Goal: Task Accomplishment & Management: Manage account settings

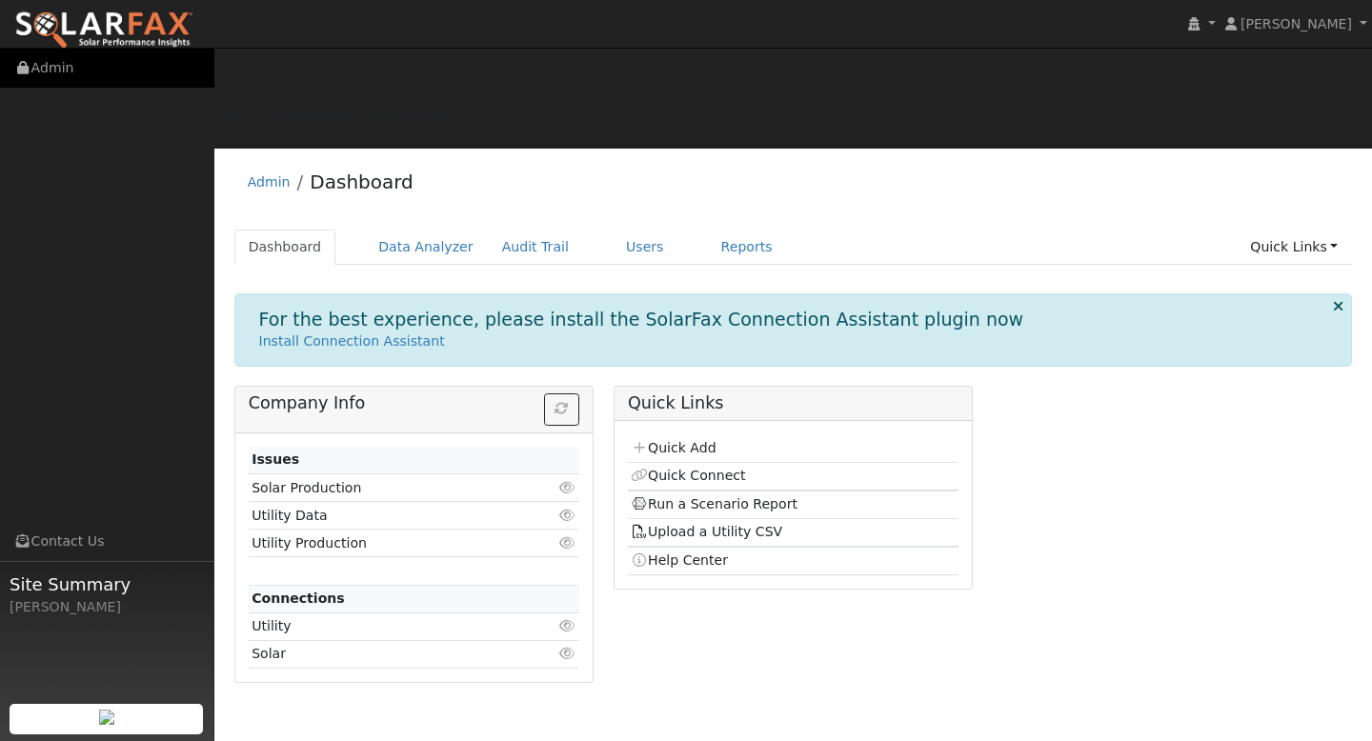
click at [53, 64] on link "Admin" at bounding box center [107, 68] width 214 height 39
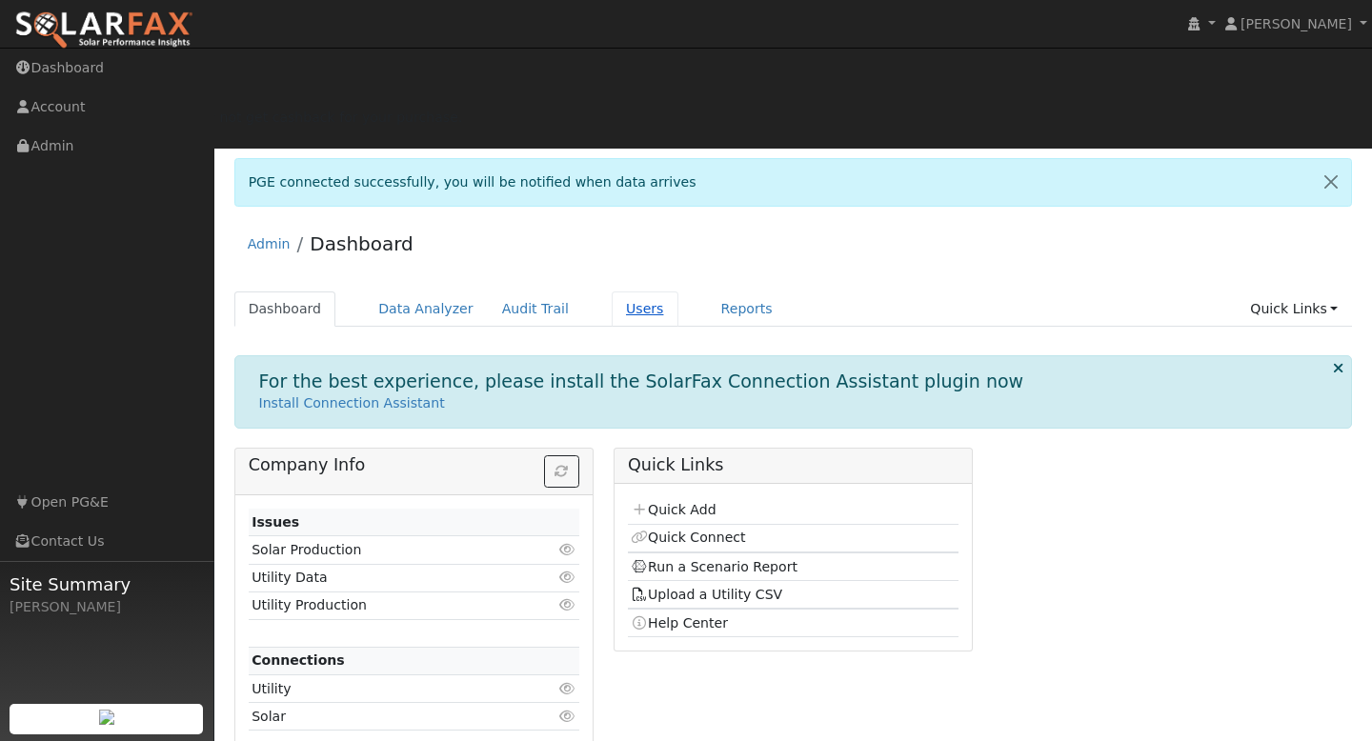
click at [626, 292] on link "Users" at bounding box center [645, 309] width 67 height 35
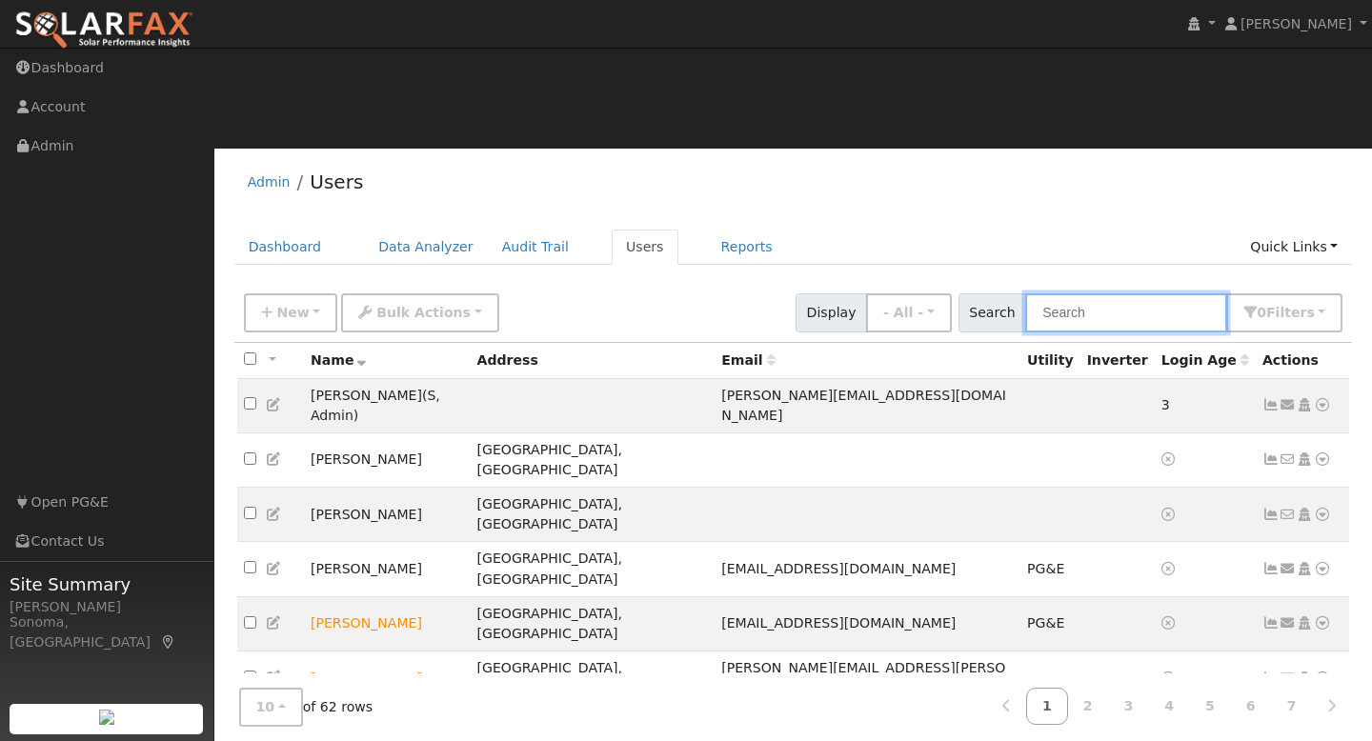
click at [1110, 293] on input "text" at bounding box center [1126, 312] width 202 height 39
type input "norbert"
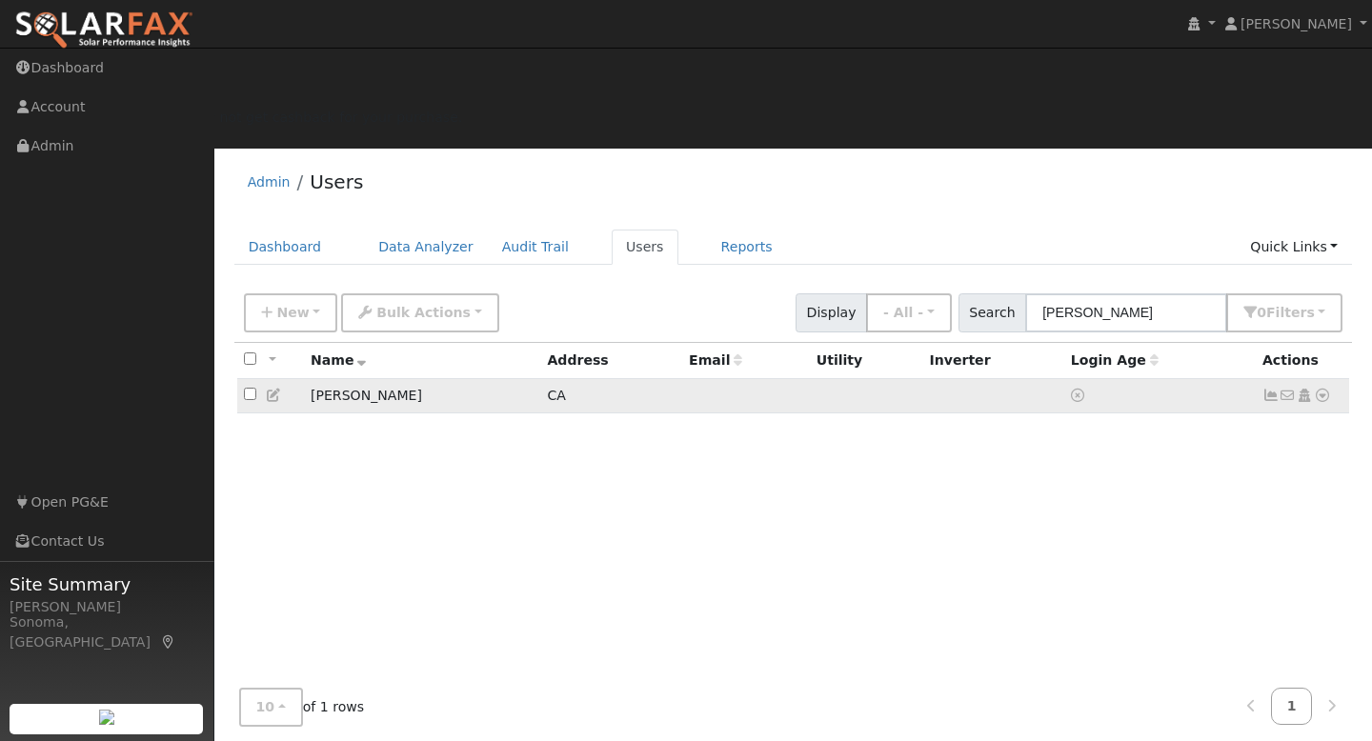
click at [1305, 389] on icon at bounding box center [1304, 395] width 17 height 13
